Goal: Transaction & Acquisition: Purchase product/service

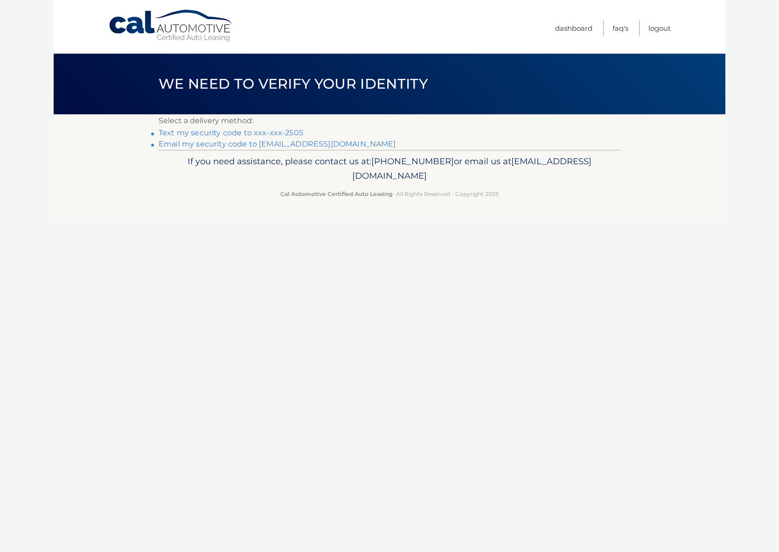
click at [280, 132] on link "Text my security code to xxx-xxx-2505" at bounding box center [231, 132] width 145 height 9
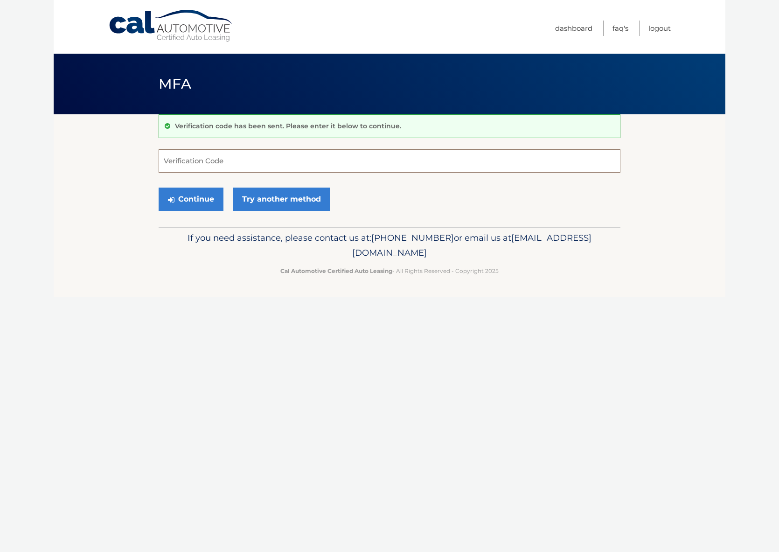
click at [203, 164] on input "Verification Code" at bounding box center [390, 160] width 462 height 23
type input "879423"
click at [195, 197] on button "Continue" at bounding box center [191, 199] width 65 height 23
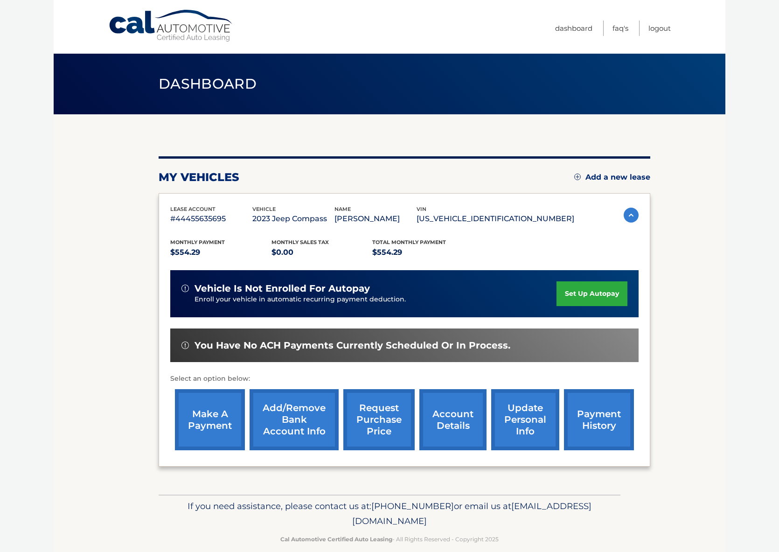
click at [188, 408] on link "make a payment" at bounding box center [210, 419] width 70 height 61
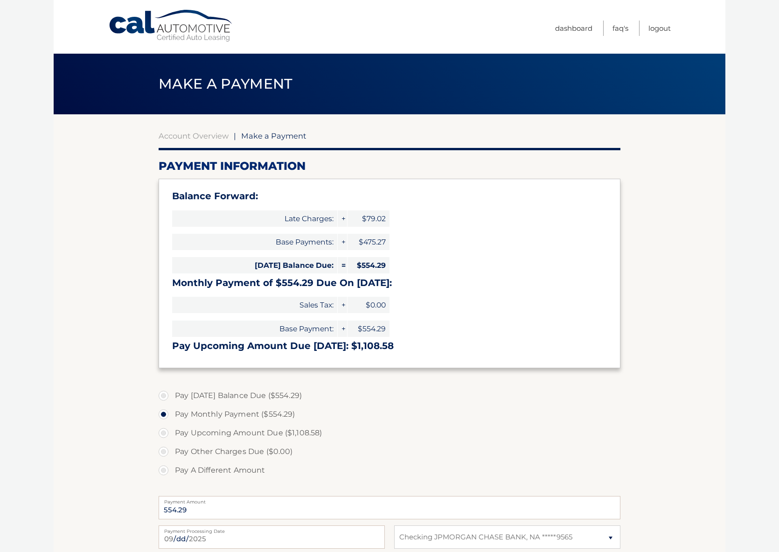
select select "MDExMmMxNTUtOWI5Yi00M2JkLTg0NDItNGU1NDNlN2MwZjU5"
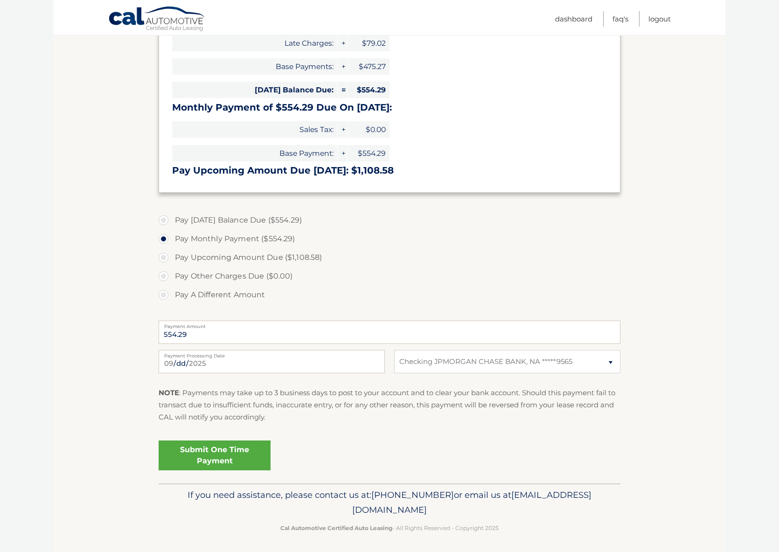
scroll to position [178, 0]
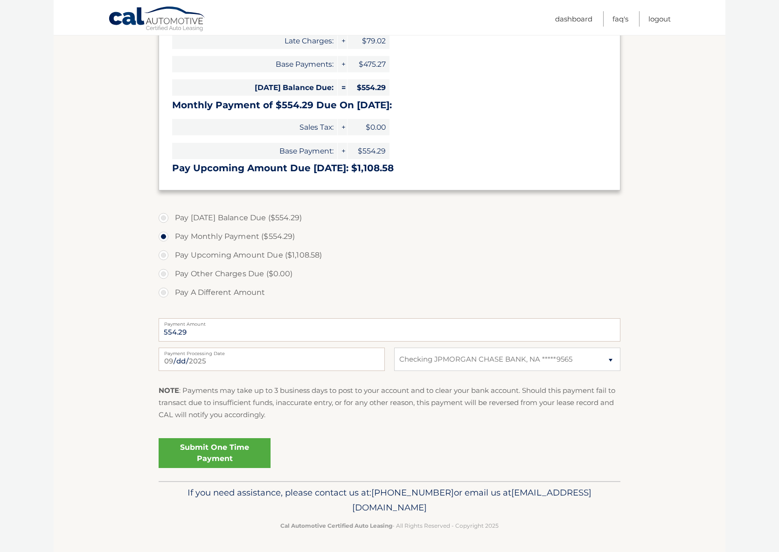
click at [213, 451] on link "Submit One Time Payment" at bounding box center [215, 453] width 112 height 30
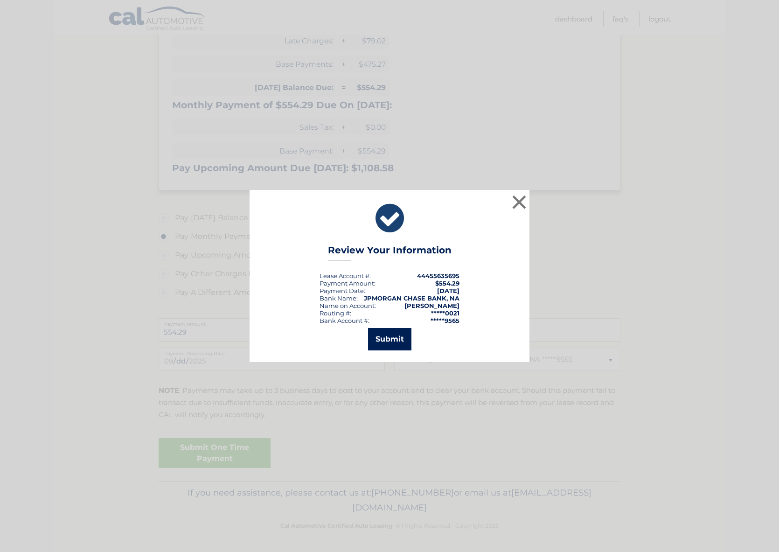
click at [388, 338] on button "Submit" at bounding box center [389, 339] width 43 height 22
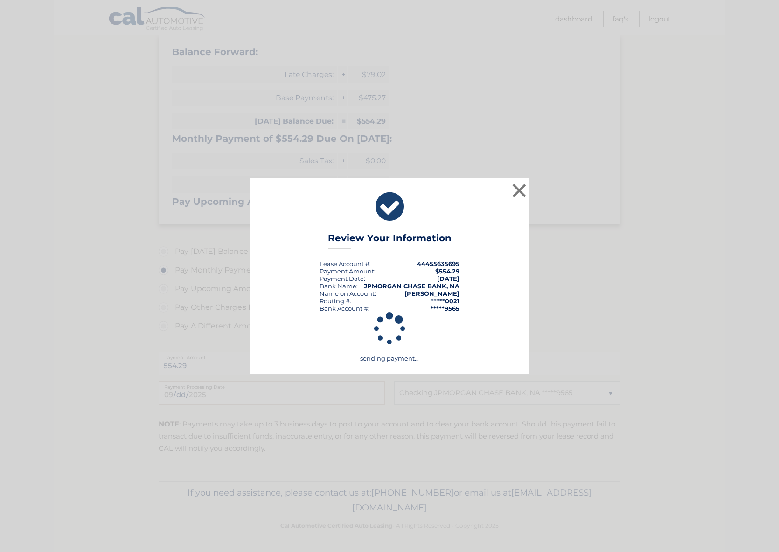
scroll to position [144, 0]
